Goal: Feedback & Contribution: Leave review/rating

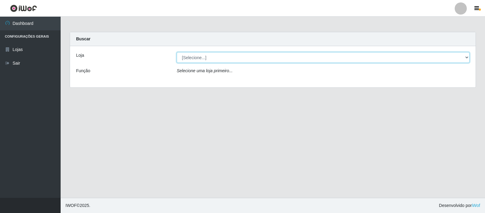
click at [271, 60] on select "[Selecione...] Rede Compras Supermercados - LOJA 3" at bounding box center [323, 57] width 293 height 11
select select "162"
click at [177, 52] on select "[Selecione...] Rede Compras Supermercados - LOJA 3" at bounding box center [323, 57] width 293 height 11
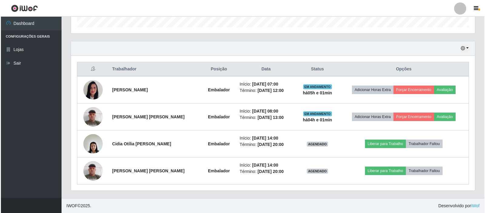
scroll to position [190, 0]
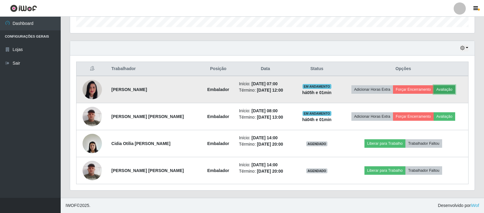
click at [442, 88] on button "Avaliação" at bounding box center [445, 89] width 22 height 8
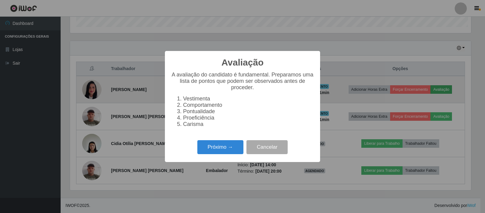
scroll to position [126, 401]
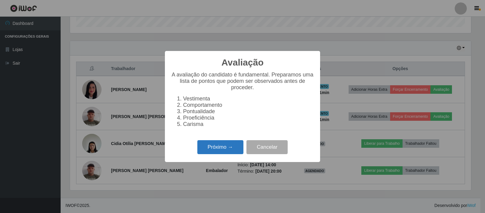
click at [229, 146] on button "Próximo →" at bounding box center [221, 147] width 46 height 14
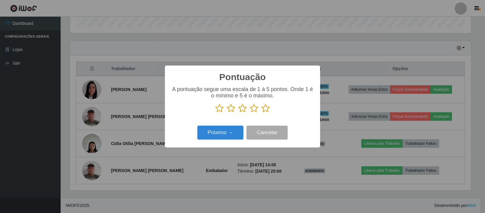
scroll to position [303283, 303008]
click at [266, 110] on icon at bounding box center [266, 108] width 8 height 9
click at [262, 113] on input "radio" at bounding box center [262, 113] width 0 height 0
click at [223, 135] on button "Próximo →" at bounding box center [221, 133] width 46 height 14
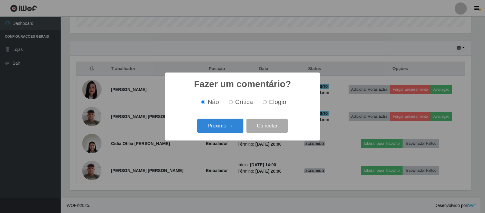
click at [268, 103] on label "Elogio" at bounding box center [274, 102] width 26 height 7
click at [267, 103] on input "Elogio" at bounding box center [265, 102] width 4 height 4
radio input "true"
click at [230, 124] on button "Próximo →" at bounding box center [221, 126] width 46 height 14
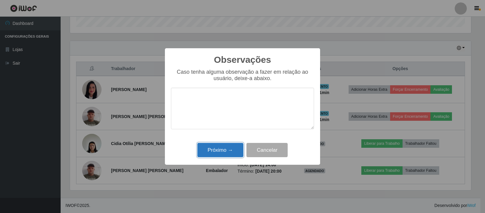
click at [219, 148] on button "Próximo →" at bounding box center [221, 150] width 46 height 14
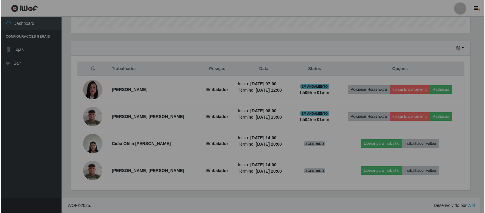
scroll to position [126, 404]
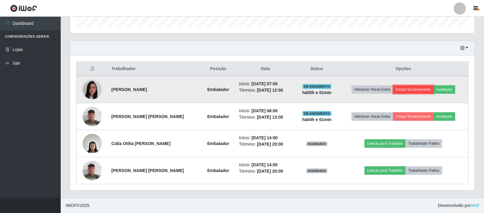
click at [415, 90] on button "Forçar Encerramento" at bounding box center [413, 89] width 41 height 8
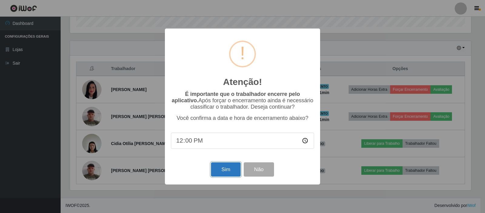
click at [225, 171] on button "Sim" at bounding box center [225, 169] width 29 height 14
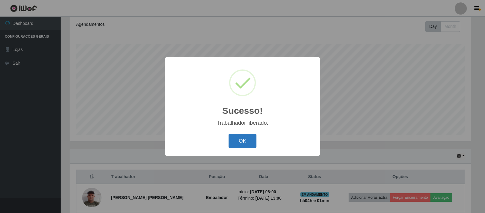
click at [233, 143] on button "OK" at bounding box center [243, 141] width 28 height 14
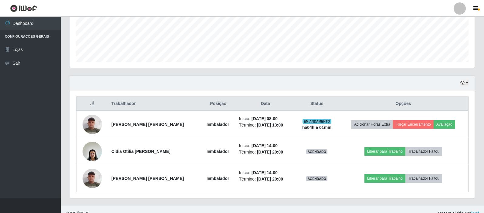
scroll to position [163, 0]
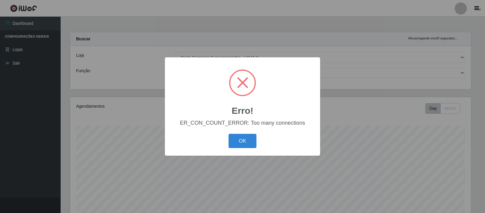
select select "162"
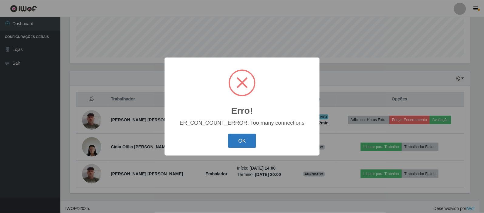
scroll to position [126, 401]
click at [243, 145] on button "OK" at bounding box center [243, 141] width 28 height 14
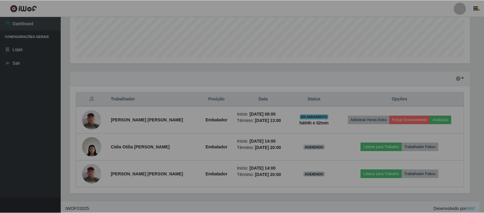
scroll to position [126, 404]
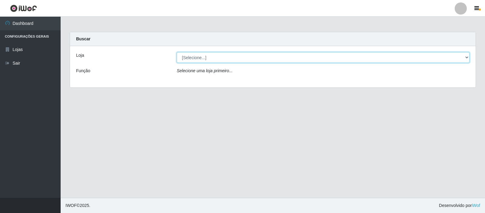
click at [237, 53] on select "[Selecione...] Rede Compras Supermercados - LOJA 3" at bounding box center [323, 57] width 293 height 11
select select "162"
click at [177, 52] on select "[Selecione...] Rede Compras Supermercados - LOJA 3" at bounding box center [323, 57] width 293 height 11
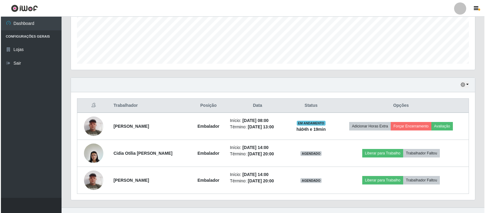
scroll to position [163, 0]
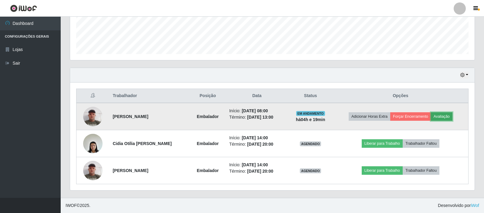
click at [445, 115] on button "Avaliação" at bounding box center [442, 116] width 22 height 8
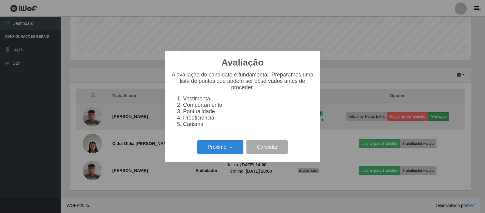
scroll to position [126, 401]
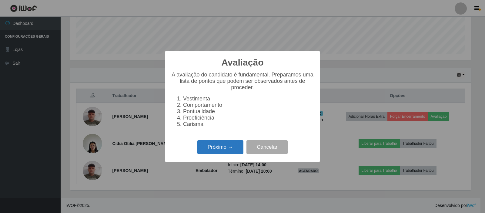
click at [234, 151] on button "Próximo →" at bounding box center [221, 147] width 46 height 14
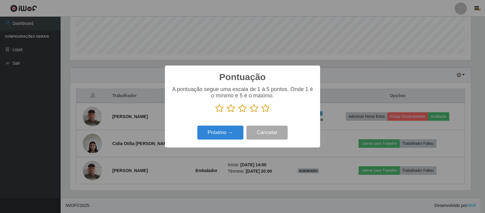
click at [267, 108] on icon at bounding box center [266, 108] width 8 height 9
click at [262, 113] on input "radio" at bounding box center [262, 113] width 0 height 0
click at [237, 134] on button "Próximo →" at bounding box center [221, 133] width 46 height 14
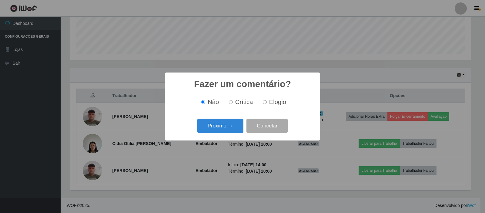
click at [266, 103] on input "Elogio" at bounding box center [265, 102] width 4 height 4
radio input "true"
click at [232, 123] on button "Próximo →" at bounding box center [221, 126] width 46 height 14
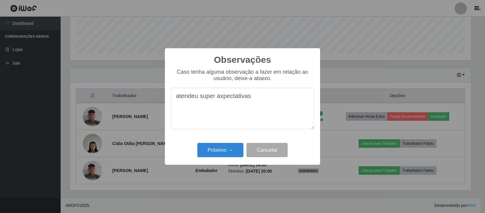
click at [220, 98] on textarea "atendeu super axpectativas" at bounding box center [242, 109] width 143 height 42
click at [221, 98] on textarea "atendeu super a xpectativas" at bounding box center [242, 109] width 143 height 42
type textarea "atendeu super a expectativas"
click at [235, 151] on button "Próximo →" at bounding box center [221, 150] width 46 height 14
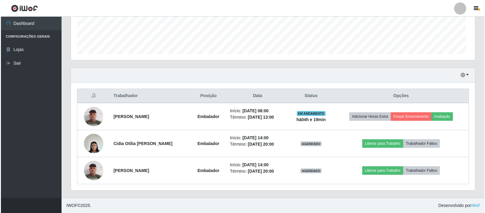
scroll to position [126, 404]
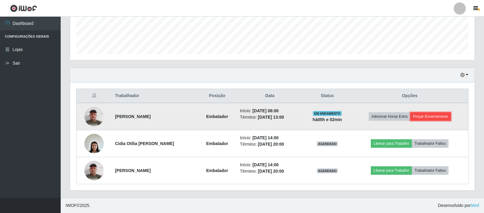
click at [444, 118] on button "Forçar Encerramento" at bounding box center [430, 116] width 41 height 8
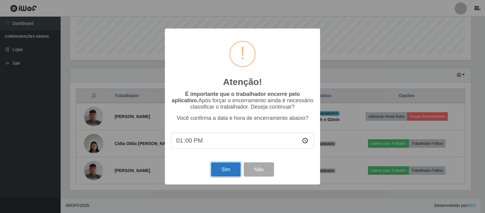
click at [219, 174] on button "Sim" at bounding box center [225, 169] width 29 height 14
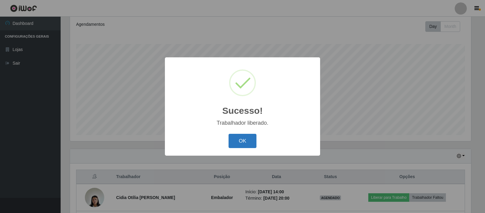
click at [235, 137] on button "OK" at bounding box center [243, 141] width 28 height 14
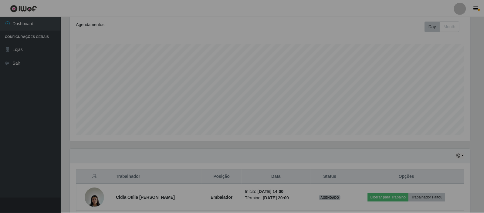
scroll to position [126, 404]
